Goal: Navigation & Orientation: Find specific page/section

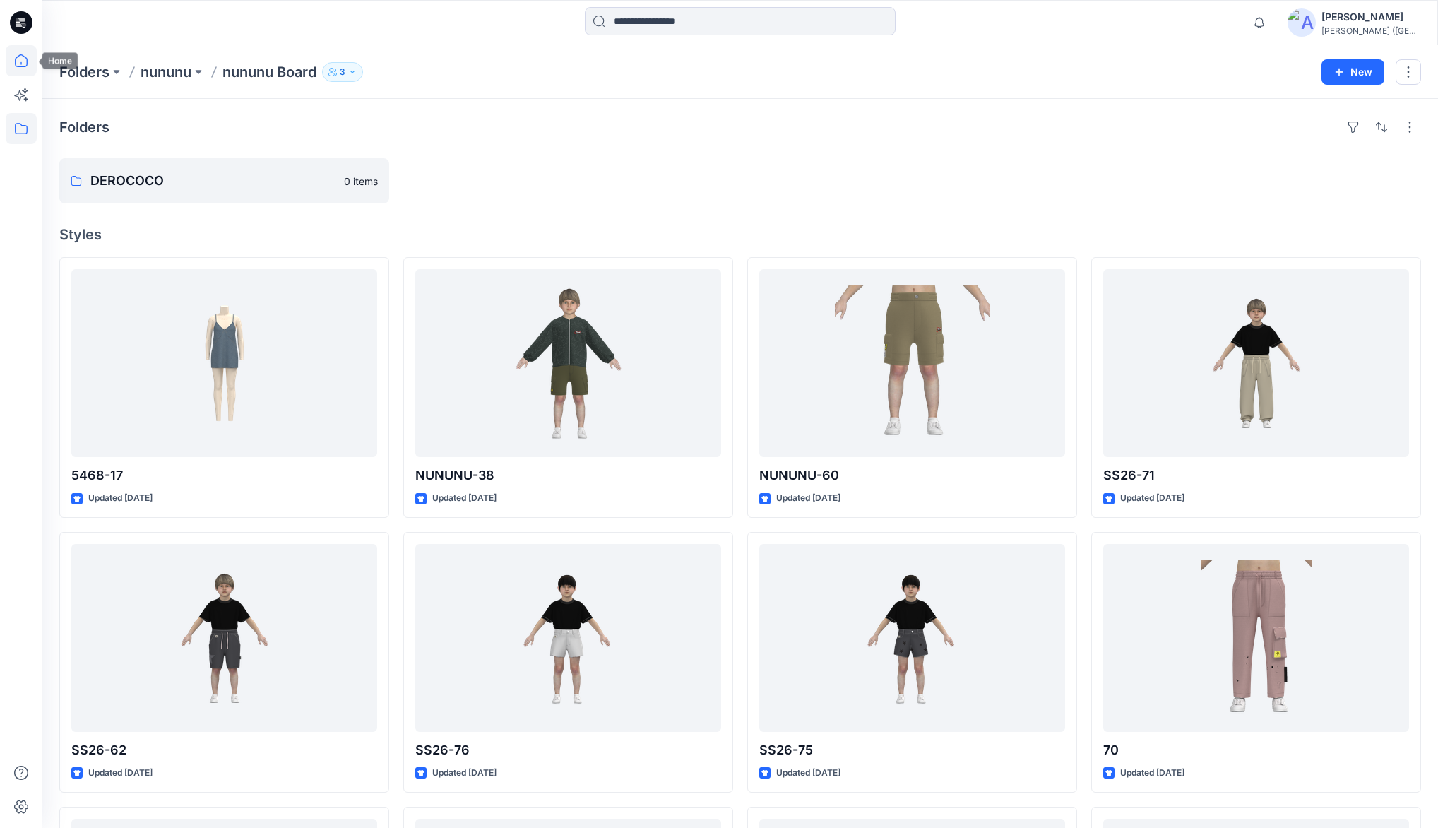
click at [16, 63] on icon at bounding box center [21, 60] width 31 height 31
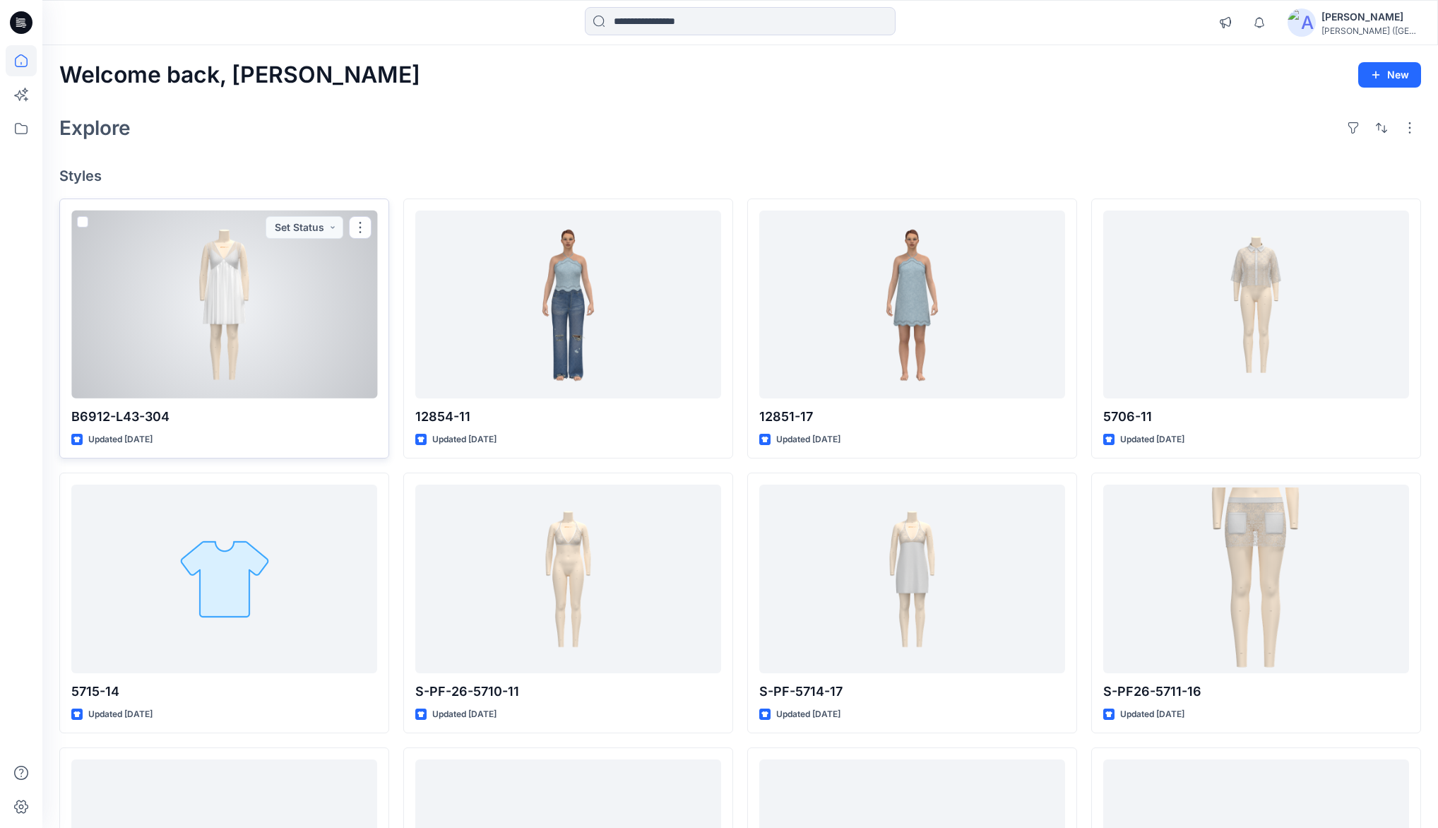
click at [233, 286] on div at bounding box center [224, 305] width 306 height 188
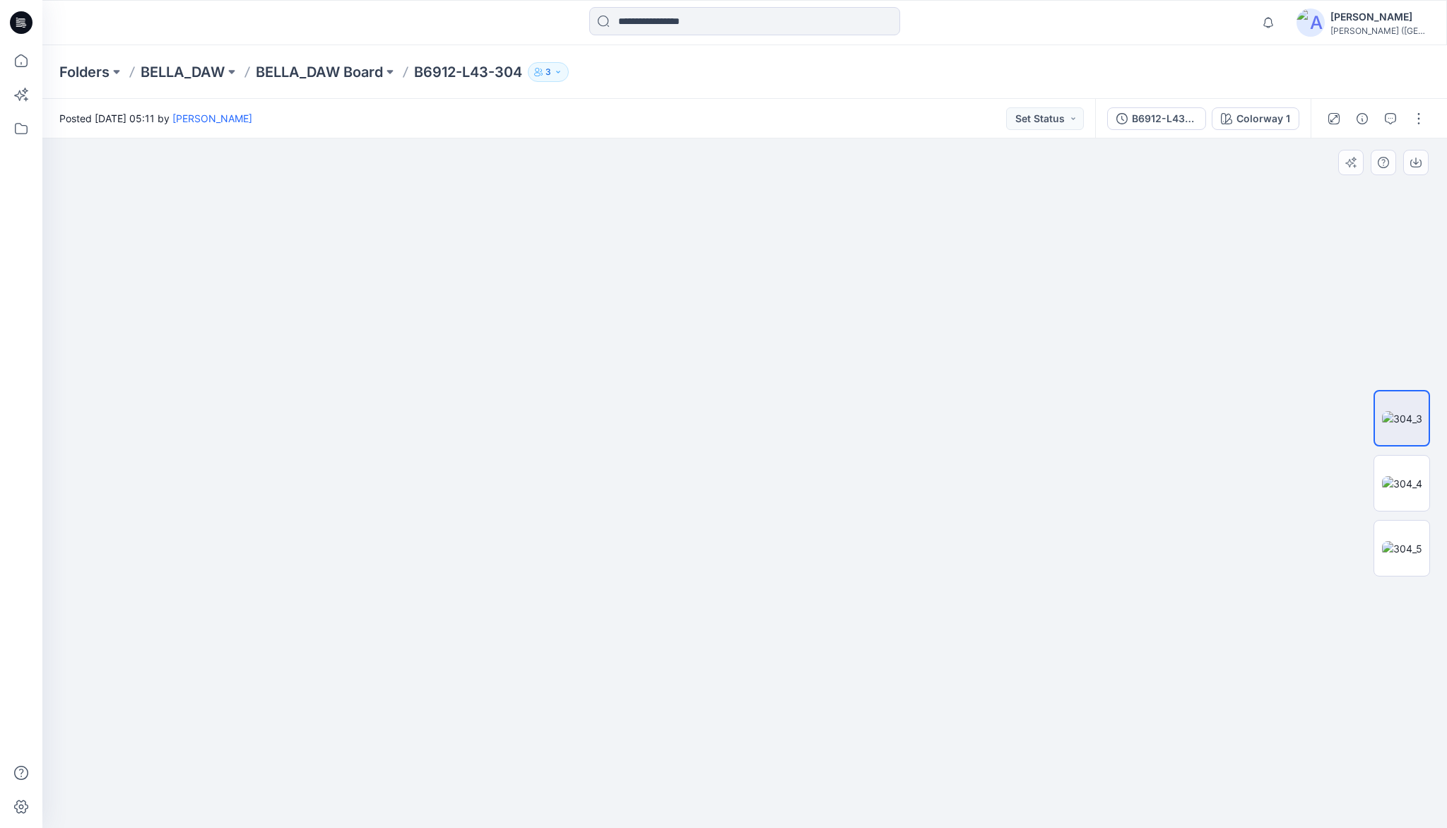
drag, startPoint x: 786, startPoint y: 271, endPoint x: 781, endPoint y: 377, distance: 106.8
click at [20, 58] on icon at bounding box center [21, 60] width 31 height 31
